Goal: Navigation & Orientation: Understand site structure

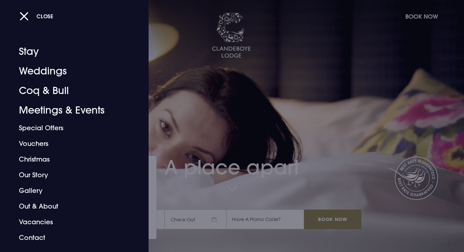
click at [222, 154] on div at bounding box center [232, 126] width 464 height 252
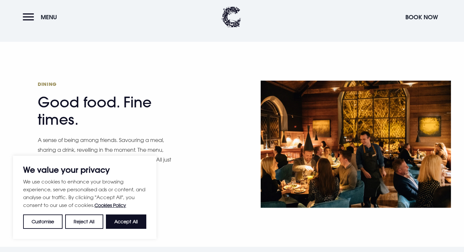
scroll to position [881, 0]
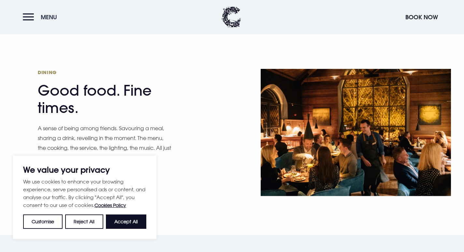
click at [28, 21] on button "Menu" at bounding box center [42, 17] width 38 height 14
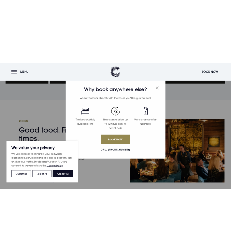
scroll to position [931, 0]
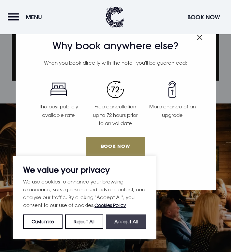
click at [120, 223] on button "Accept All" at bounding box center [126, 221] width 40 height 14
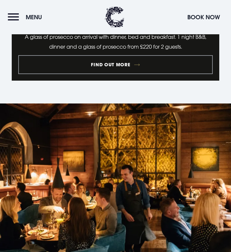
checkbox input "true"
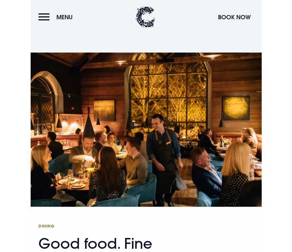
scroll to position [907, 0]
